Goal: Transaction & Acquisition: Purchase product/service

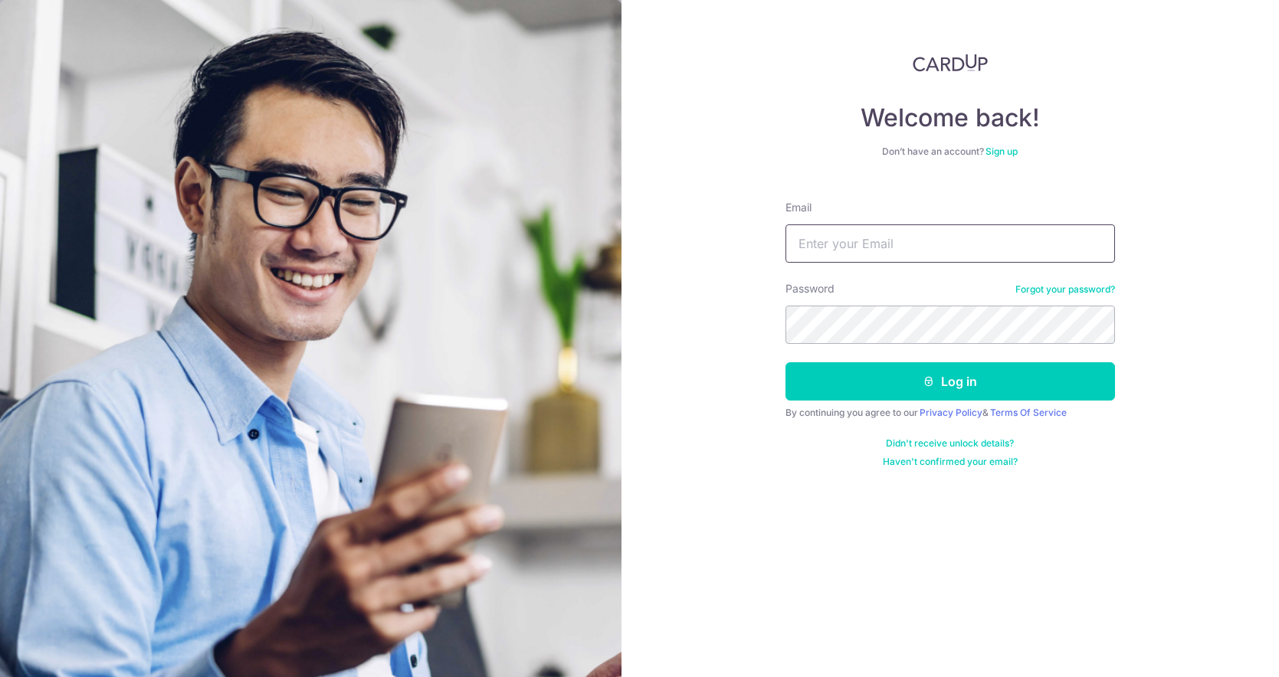
type input "[PERSON_NAME][EMAIL_ADDRESS][DOMAIN_NAME]"
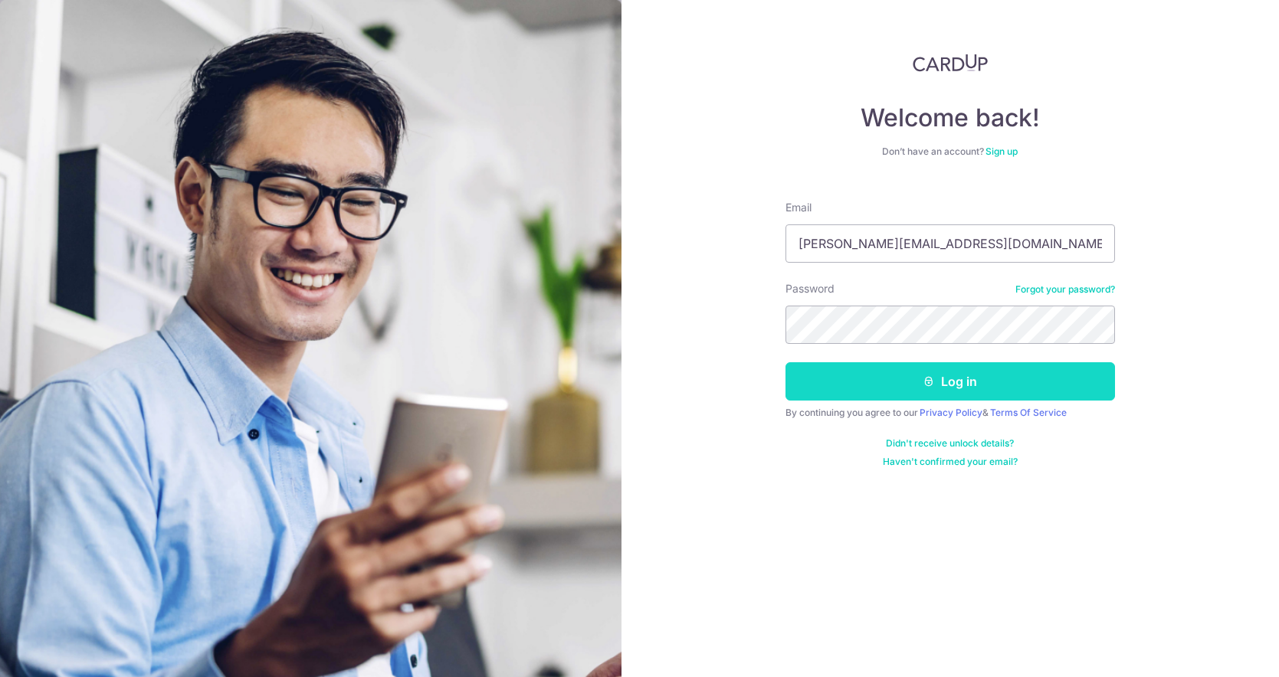
click at [899, 389] on button "Log in" at bounding box center [949, 381] width 329 height 38
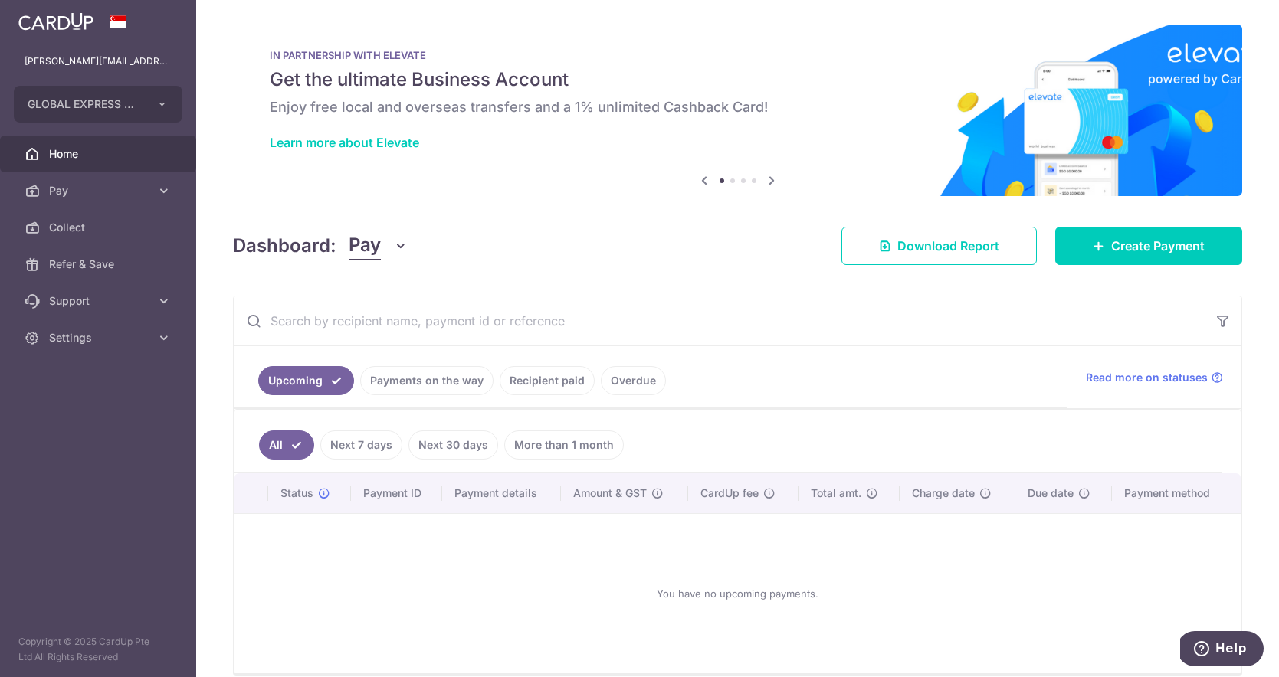
click at [463, 375] on link "Payments on the way" at bounding box center [426, 380] width 133 height 29
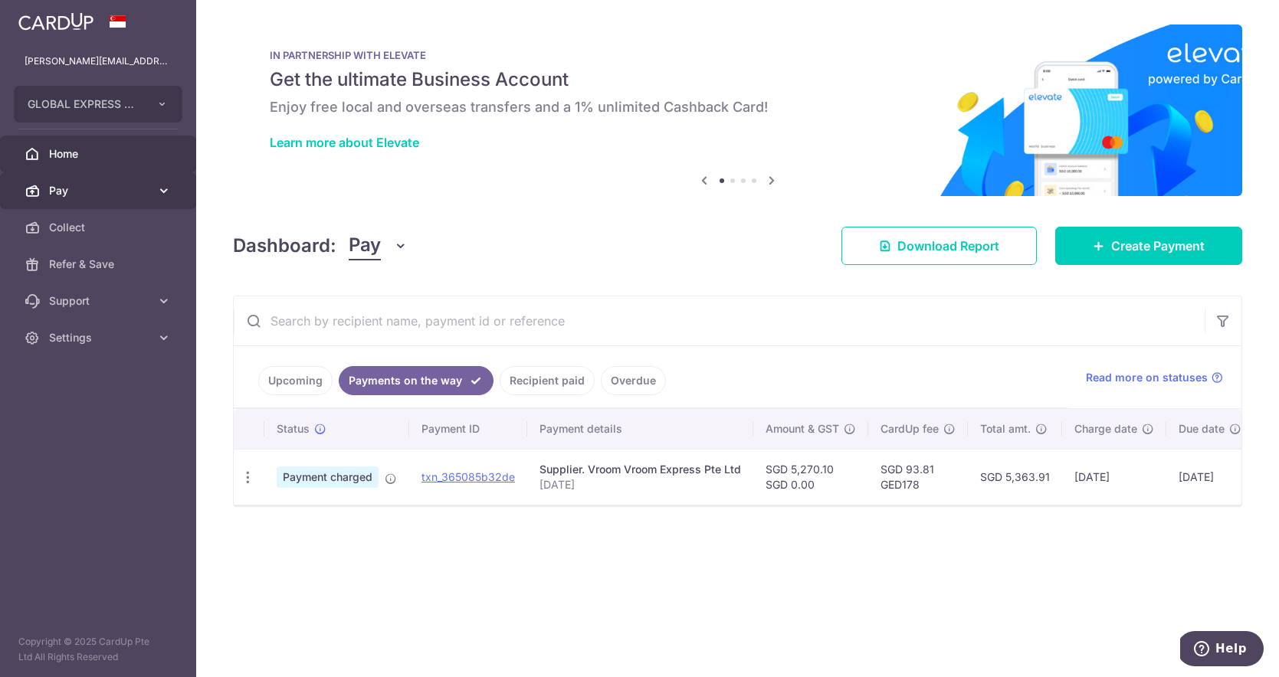
click at [67, 185] on span "Pay" at bounding box center [99, 190] width 101 height 15
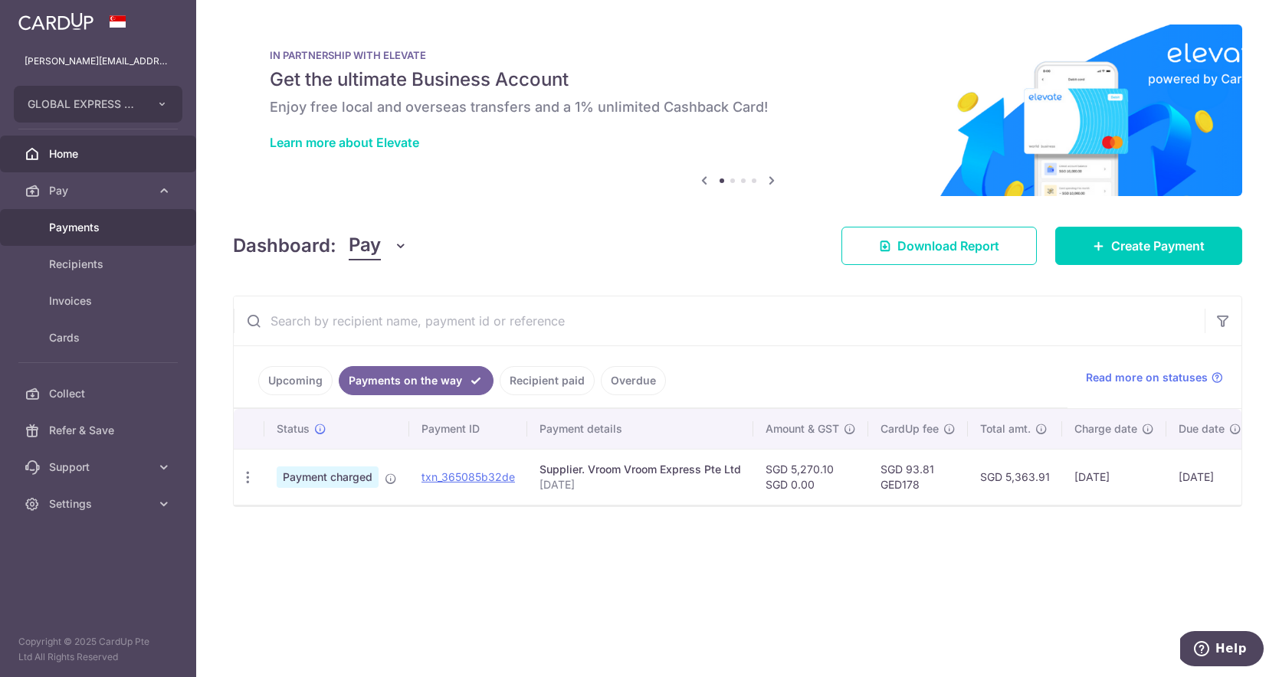
click at [71, 230] on span "Payments" at bounding box center [99, 227] width 101 height 15
